Goal: Information Seeking & Learning: Check status

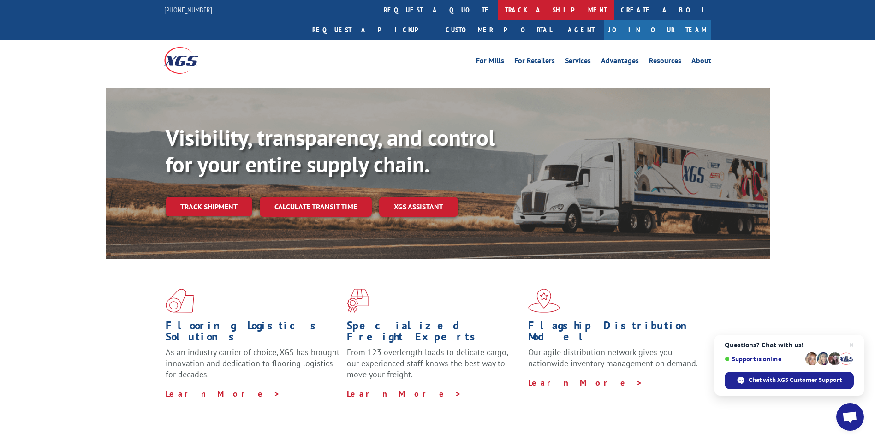
click at [498, 7] on link "track a shipment" at bounding box center [556, 10] width 116 height 20
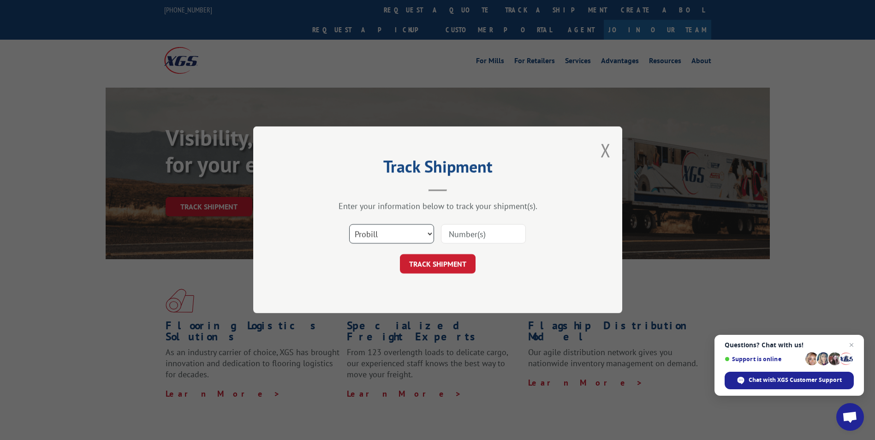
click at [423, 237] on select "Select category... Probill BOL PO" at bounding box center [391, 234] width 85 height 19
select select "bol"
click at [349, 225] on select "Select category... Probill BOL PO" at bounding box center [391, 234] width 85 height 19
click at [451, 237] on input at bounding box center [483, 234] width 85 height 19
type input "14600877"
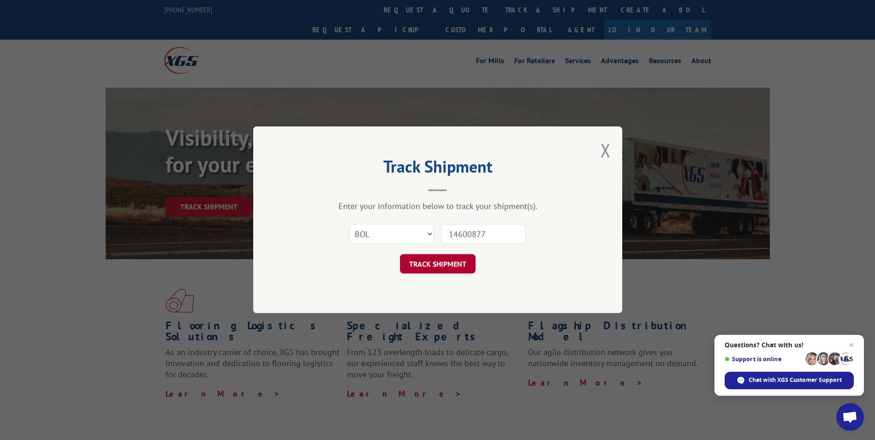
click at [452, 265] on button "TRACK SHIPMENT" at bounding box center [438, 264] width 76 height 19
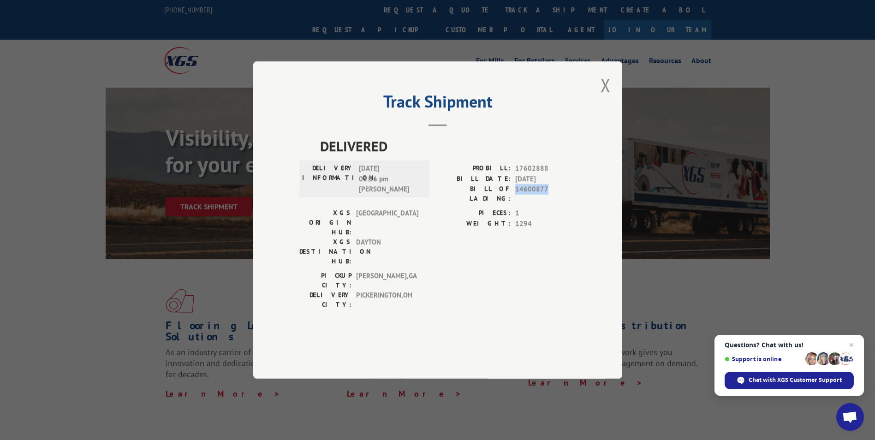
drag, startPoint x: 550, startPoint y: 215, endPoint x: 517, endPoint y: 221, distance: 32.9
click at [517, 208] on div "PROBILL: 17602888 BILL DATE: [DATE] BILL OF LADING: 14600877" at bounding box center [507, 185] width 138 height 45
click at [602, 97] on button "Close modal" at bounding box center [606, 85] width 10 height 24
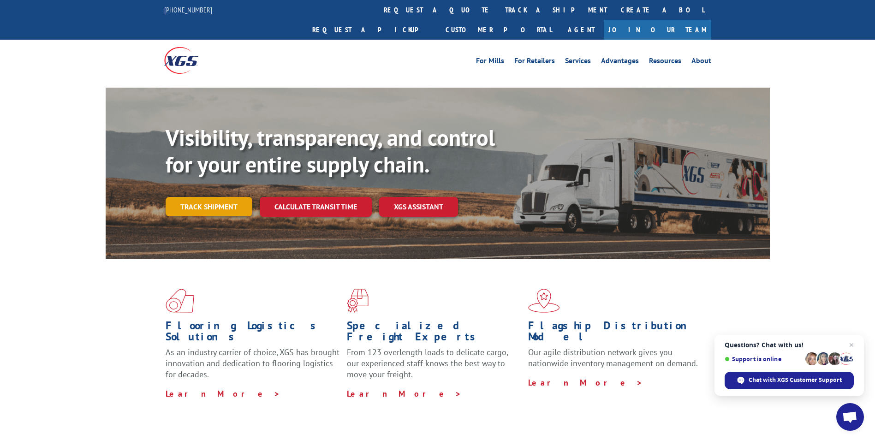
click at [200, 197] on link "Track shipment" at bounding box center [209, 206] width 87 height 19
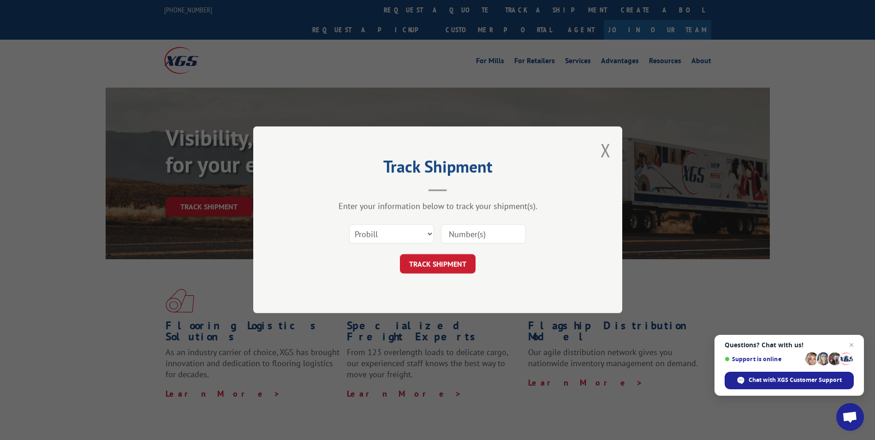
click at [459, 240] on input at bounding box center [483, 234] width 85 height 19
paste input "14600961"
type input "14600961"
click at [445, 261] on button "TRACK SHIPMENT" at bounding box center [438, 264] width 76 height 19
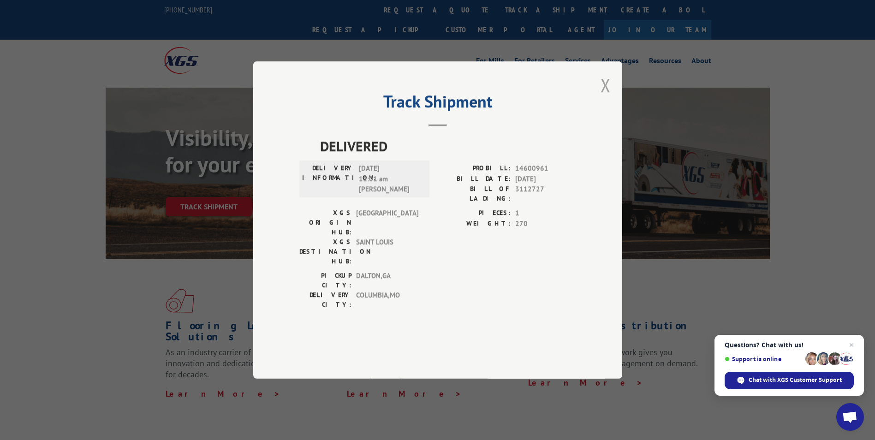
click at [604, 97] on button "Close modal" at bounding box center [606, 85] width 10 height 24
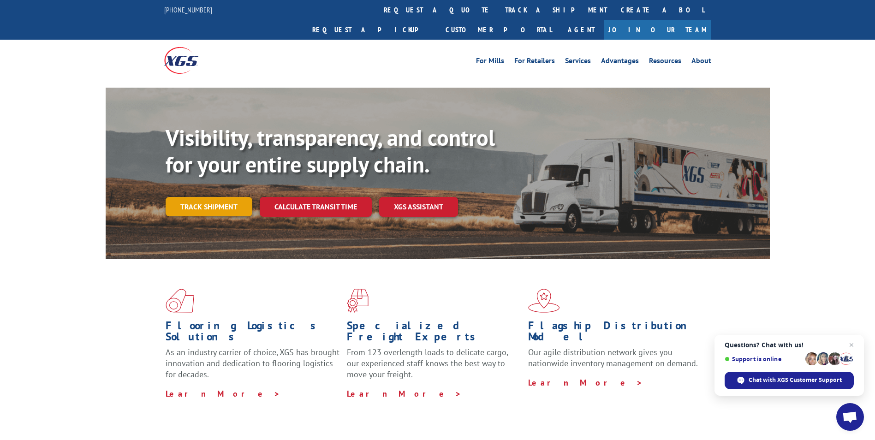
click at [207, 197] on link "Track shipment" at bounding box center [209, 206] width 87 height 19
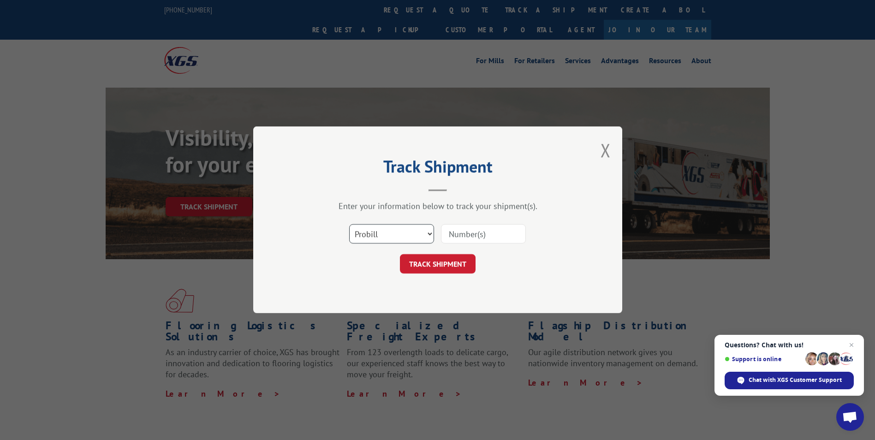
click at [431, 235] on select "Select category... Probill BOL PO" at bounding box center [391, 234] width 85 height 19
select select "bol"
click at [349, 225] on select "Select category... Probill BOL PO" at bounding box center [391, 234] width 85 height 19
click at [452, 231] on input at bounding box center [483, 234] width 85 height 19
paste input "14600961"
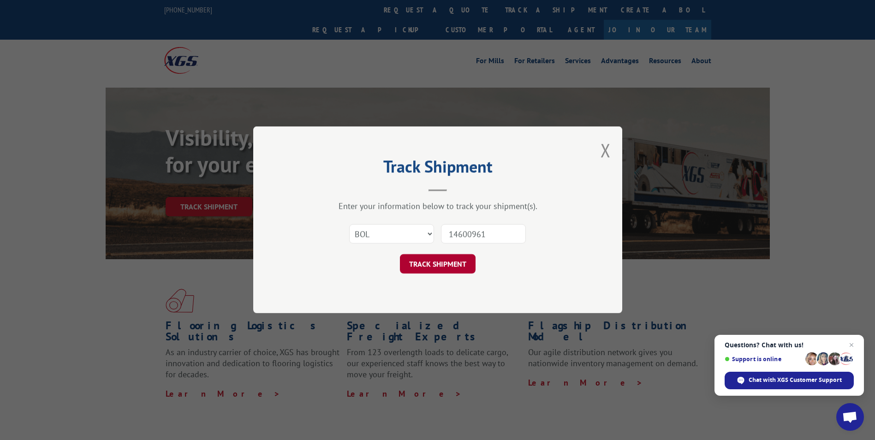
type input "14600961"
click at [448, 264] on button "TRACK SHIPMENT" at bounding box center [438, 264] width 76 height 19
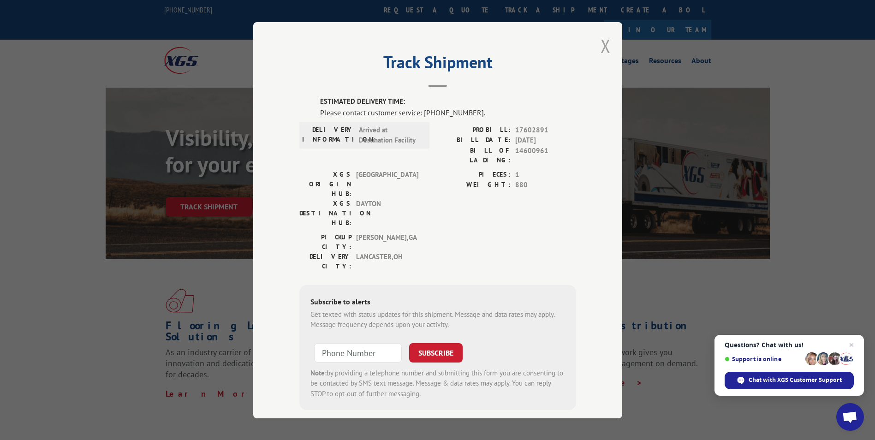
click at [601, 48] on button "Close modal" at bounding box center [606, 46] width 10 height 24
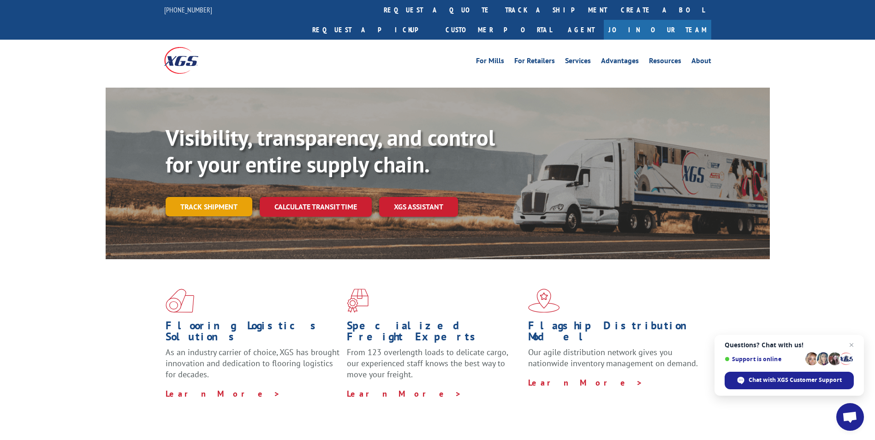
click at [209, 197] on link "Track shipment" at bounding box center [209, 206] width 87 height 19
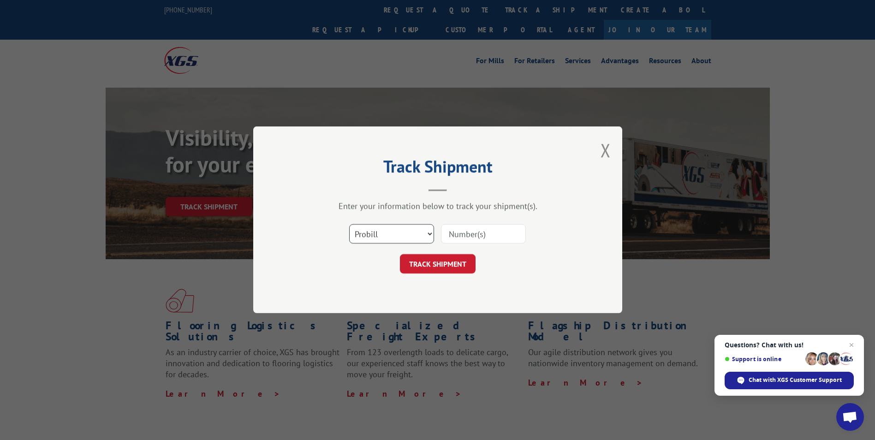
click at [433, 233] on select "Select category... Probill BOL PO" at bounding box center [391, 234] width 85 height 19
select select "bol"
click at [349, 225] on select "Select category... Probill BOL PO" at bounding box center [391, 234] width 85 height 19
click at [469, 233] on input at bounding box center [483, 234] width 85 height 19
paste input "14600961"
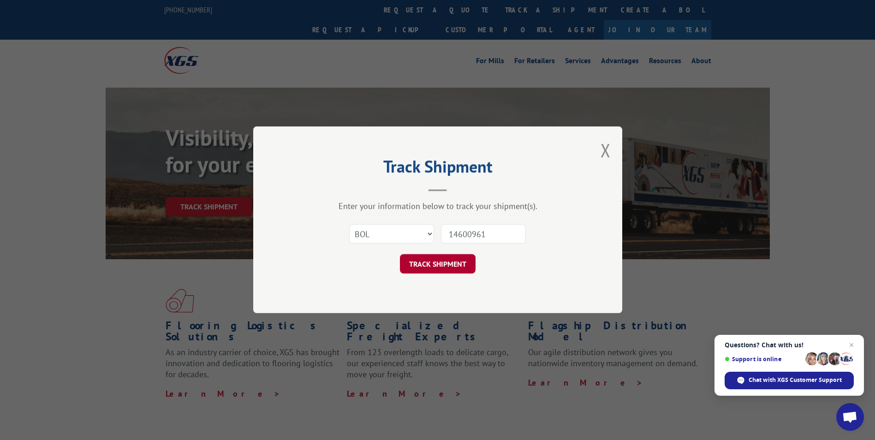
type input "14600961"
click at [439, 264] on button "TRACK SHIPMENT" at bounding box center [438, 264] width 76 height 19
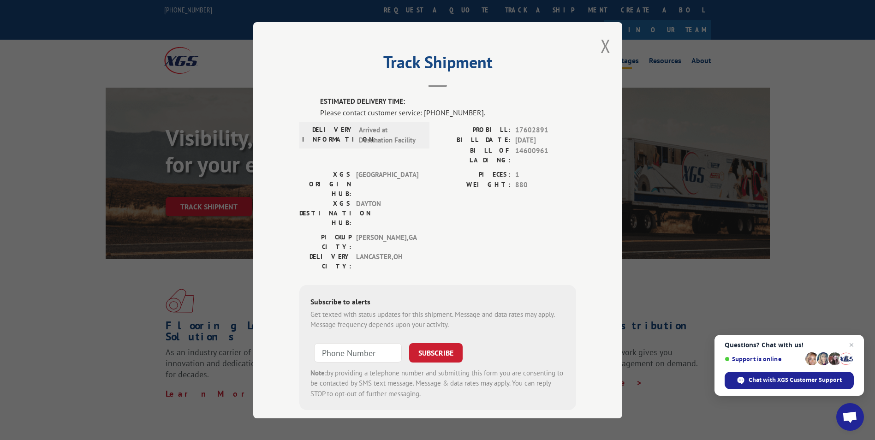
click at [601, 45] on button "Close modal" at bounding box center [606, 46] width 10 height 24
